Goal: Information Seeking & Learning: Learn about a topic

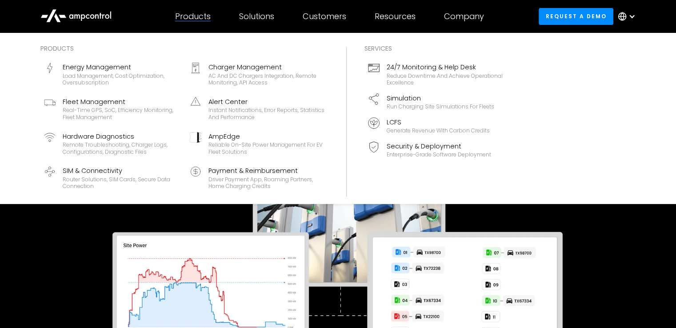
click at [191, 19] on div "Products" at bounding box center [193, 17] width 36 height 10
click at [190, 16] on div "Products" at bounding box center [193, 17] width 36 height 10
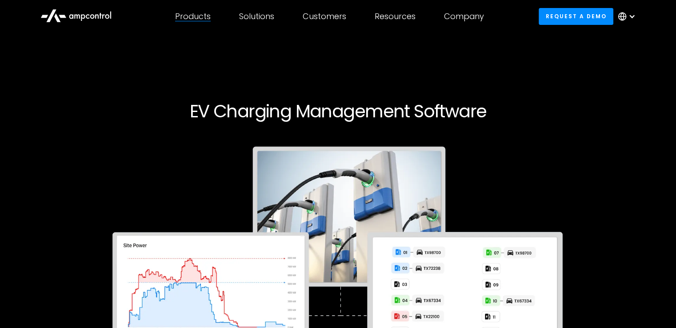
click at [190, 16] on div "Products" at bounding box center [193, 17] width 36 height 10
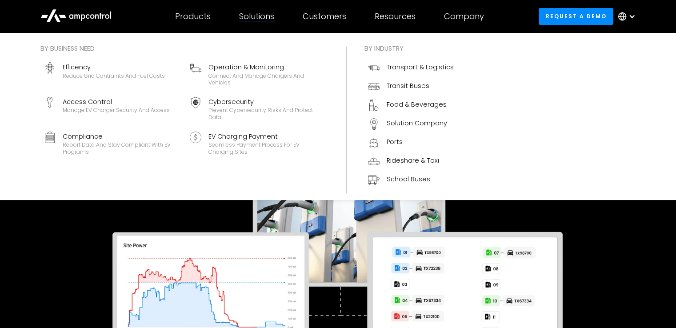
click at [265, 21] on div at bounding box center [256, 21] width 35 height 0
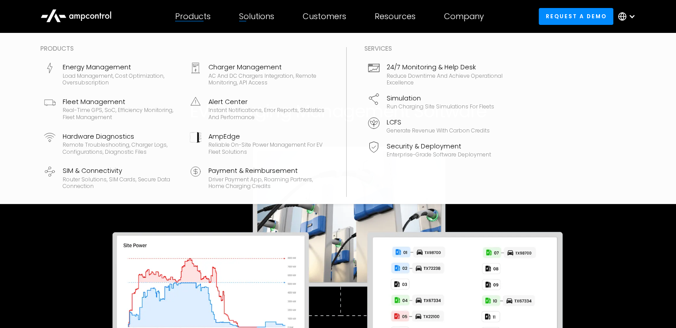
click at [200, 23] on div "Products Products Energy Management Load management, cost optimization, oversub…" at bounding box center [193, 16] width 64 height 31
click at [203, 21] on div at bounding box center [193, 21] width 36 height 0
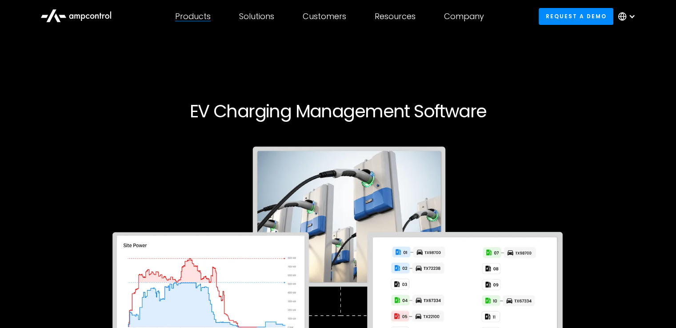
click at [203, 21] on div at bounding box center [193, 21] width 36 height 0
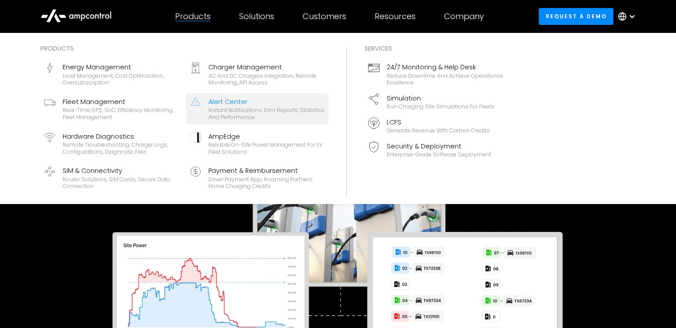
click at [239, 115] on div "Instant notifications, error reports, statistics and performance" at bounding box center [266, 114] width 116 height 14
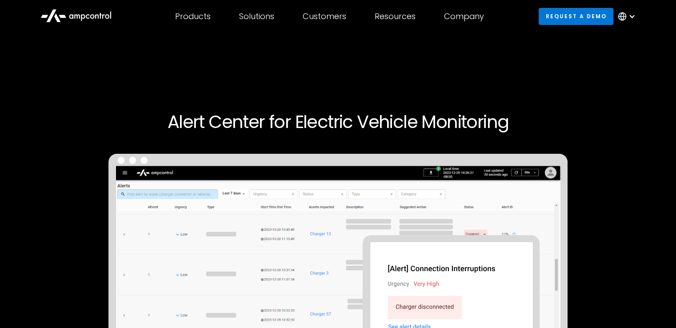
click at [569, 16] on link "Request a demo" at bounding box center [575, 16] width 75 height 16
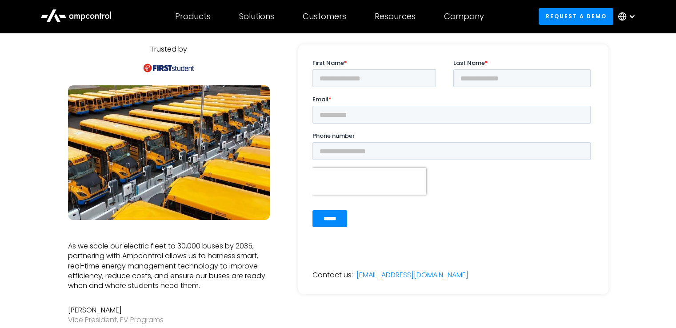
scroll to position [65, 0]
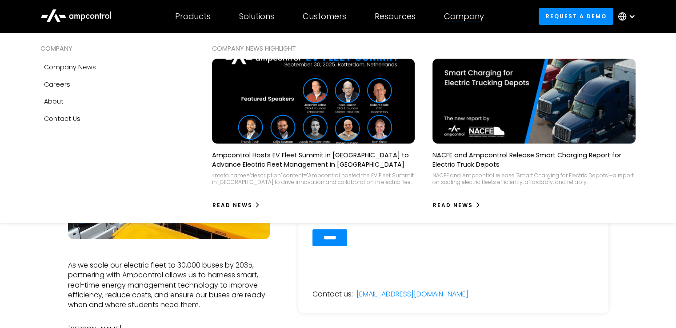
click at [459, 23] on div "Company COMPANY Company news Careers About Contact Us COMPANY NEWS Highlight Am…" at bounding box center [463, 16] width 68 height 31
click at [459, 24] on div "Company COMPANY Company news Careers About Contact Us COMPANY NEWS Highlight Am…" at bounding box center [463, 16] width 68 height 31
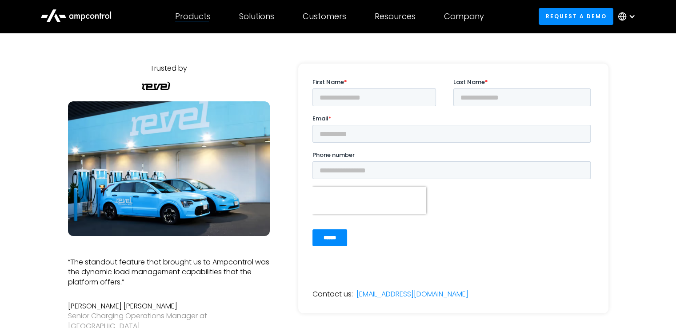
click at [187, 25] on div "Products Products Energy Management Load management, cost optimization, oversub…" at bounding box center [193, 16] width 64 height 31
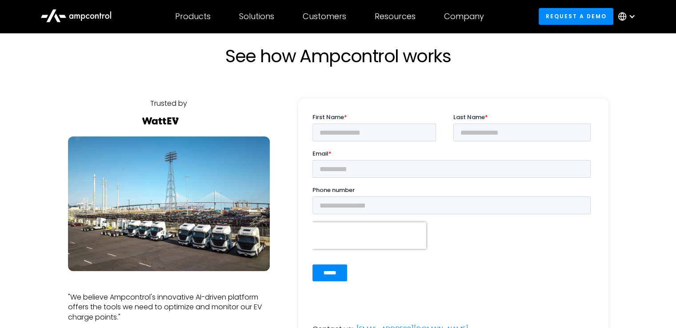
scroll to position [29, 0]
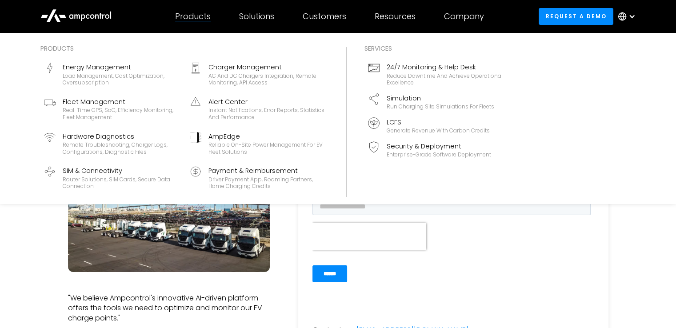
click at [199, 20] on div "Products" at bounding box center [193, 17] width 36 height 10
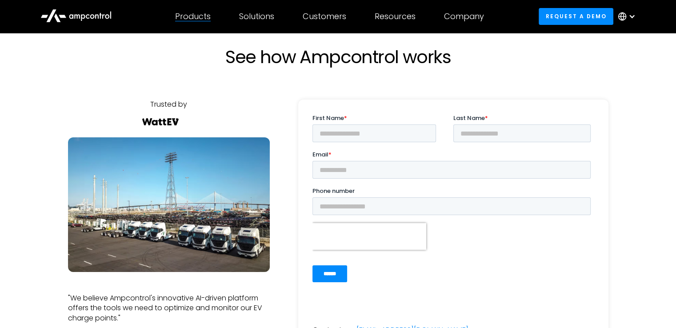
click at [199, 20] on div "Products" at bounding box center [193, 17] width 36 height 10
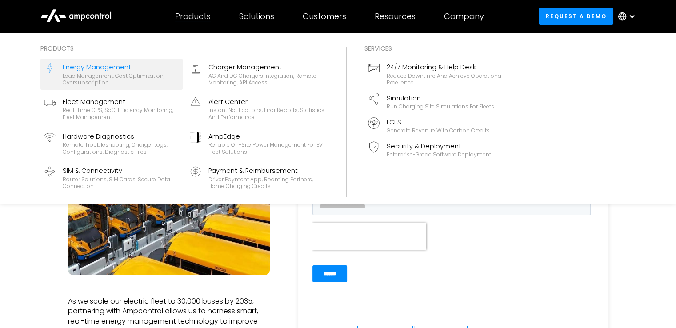
click at [115, 77] on div "Load management, cost optimization, oversubscription" at bounding box center [121, 79] width 116 height 14
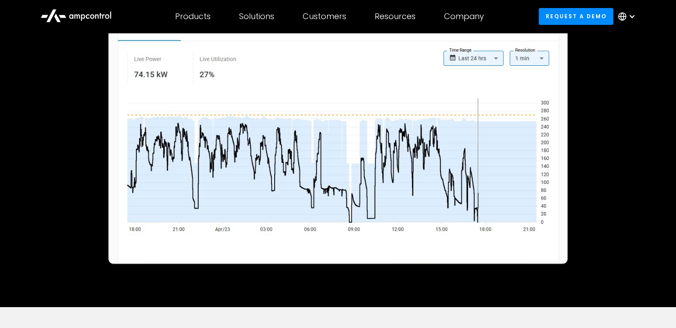
scroll to position [145, 0]
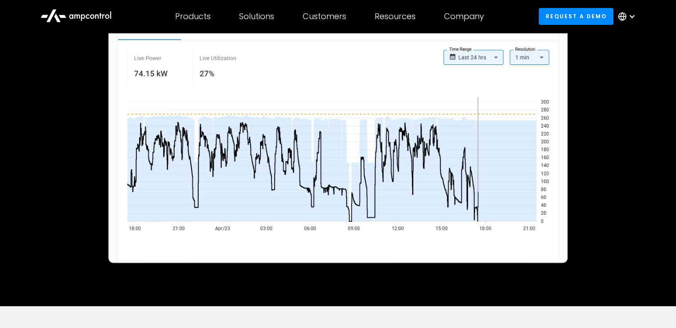
click at [236, 128] on img at bounding box center [337, 129] width 459 height 268
